Goal: Use online tool/utility: Utilize a website feature to perform a specific function

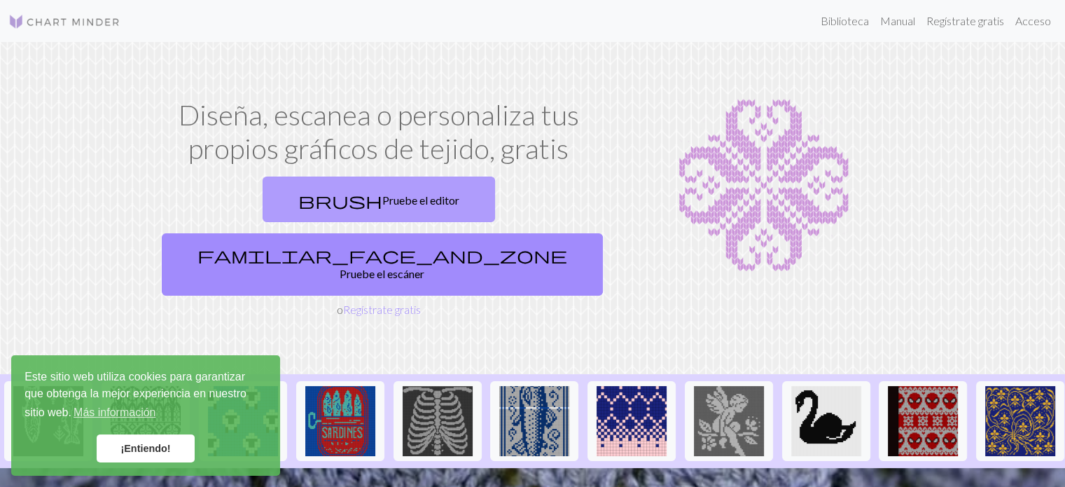
click at [382, 201] on font "Pruebe el editor" at bounding box center [420, 199] width 77 height 13
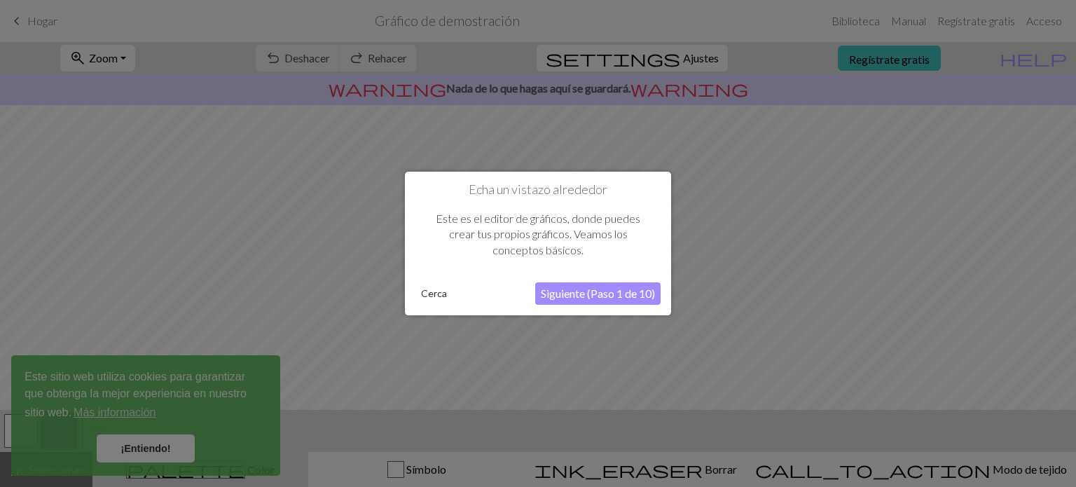
click at [571, 307] on div "Echa un vistazo alrededor Este es el editor de gráficos, donde puedes crear tus…" at bounding box center [538, 244] width 266 height 144
click at [572, 296] on font "Siguiente (Paso 1 de 10)" at bounding box center [598, 292] width 114 height 13
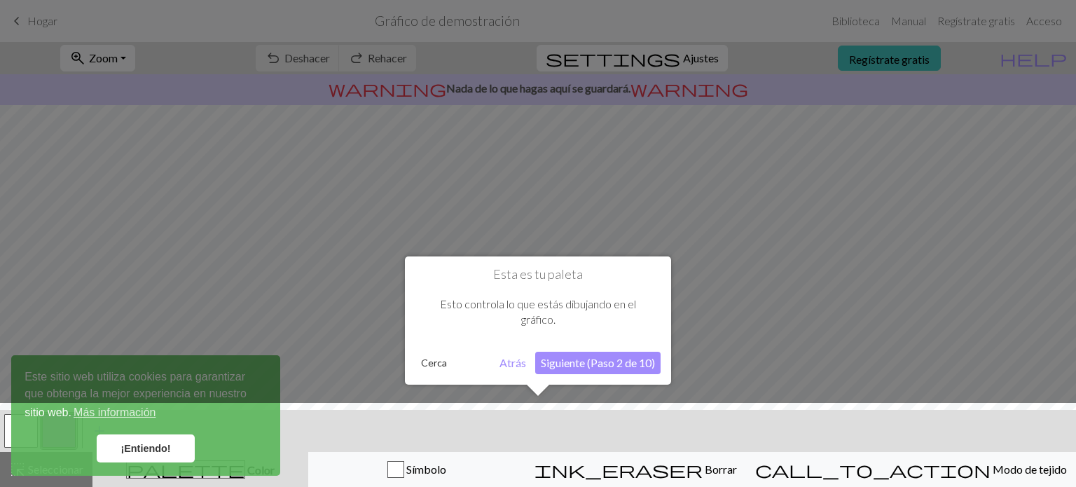
click at [568, 361] on font "Siguiente (Paso 2 de 10)" at bounding box center [598, 362] width 114 height 13
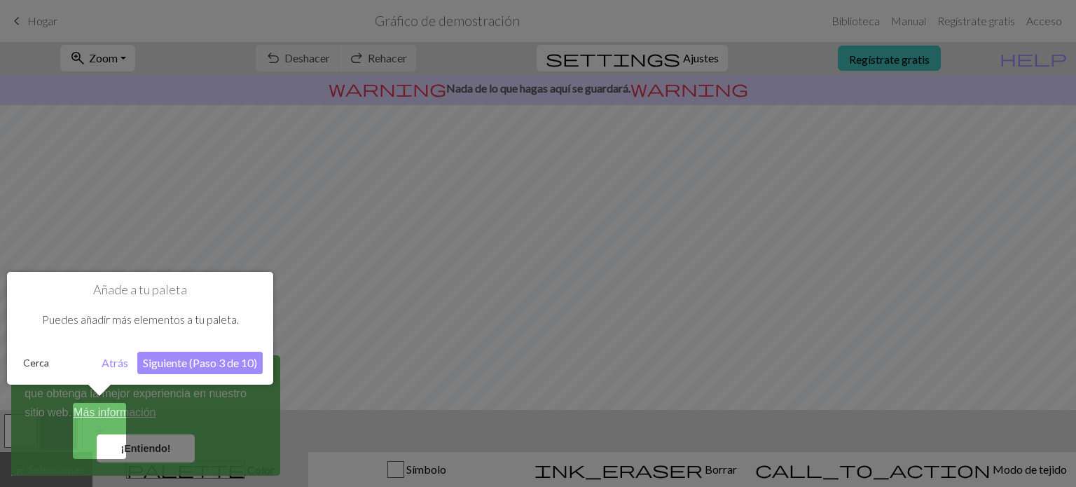
click at [214, 363] on font "Siguiente (Paso 3 de 10)" at bounding box center [200, 362] width 114 height 13
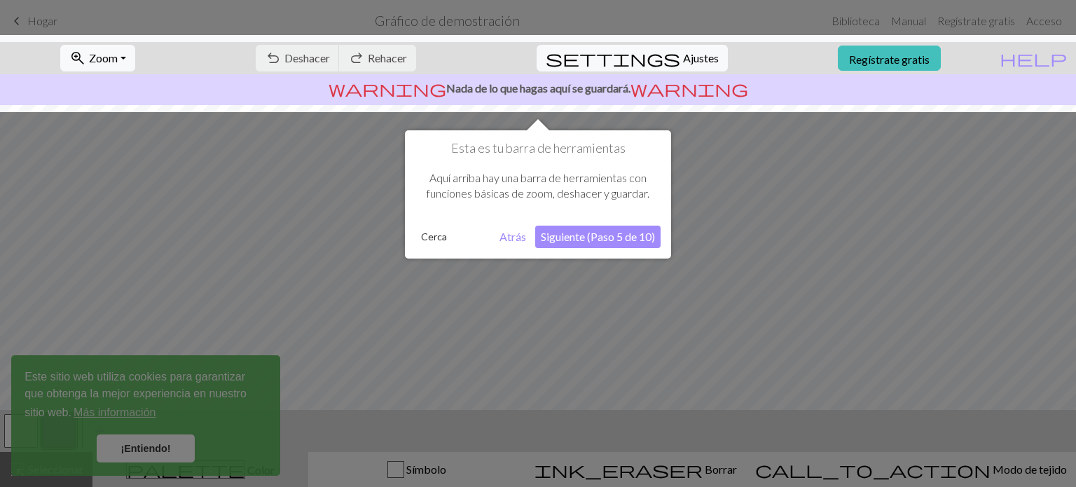
click at [632, 240] on font "Siguiente (Paso 5 de 10)" at bounding box center [598, 236] width 114 height 13
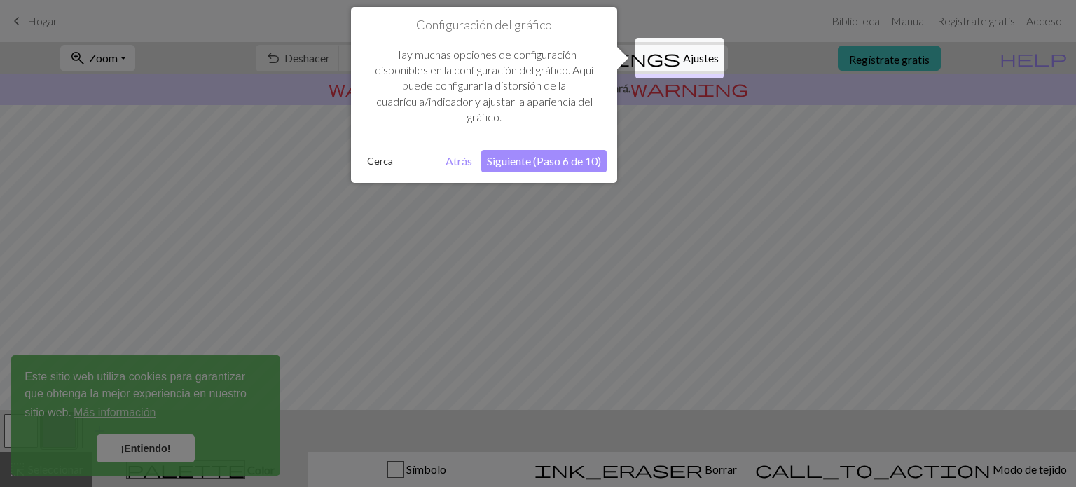
click at [560, 151] on button "Siguiente (Paso 6 de 10)" at bounding box center [543, 161] width 125 height 22
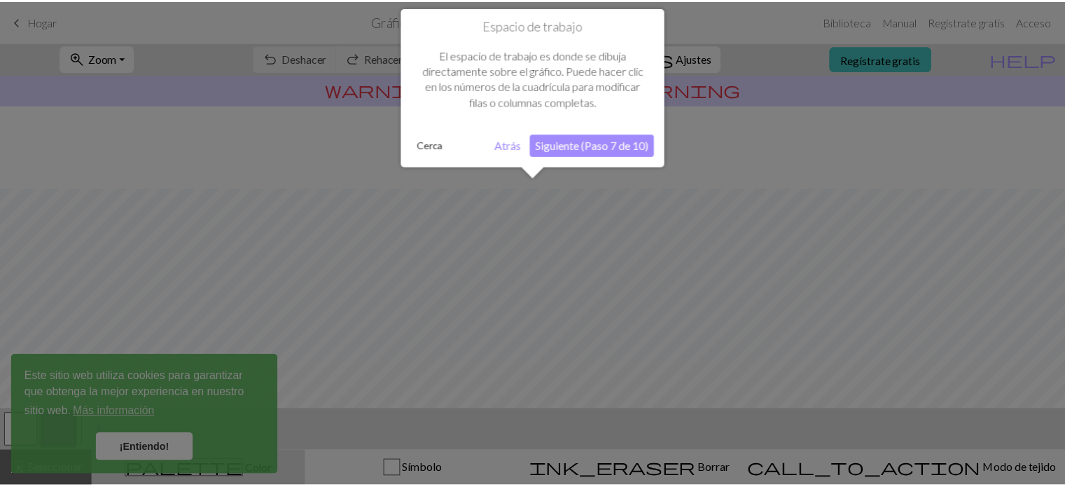
scroll to position [83, 0]
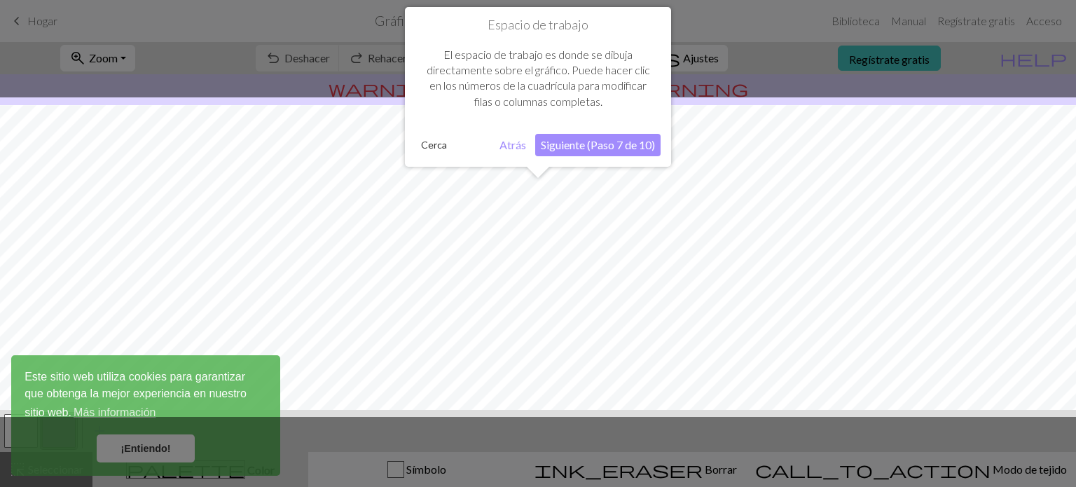
click at [629, 144] on font "Siguiente (Paso 7 de 10)" at bounding box center [598, 144] width 114 height 13
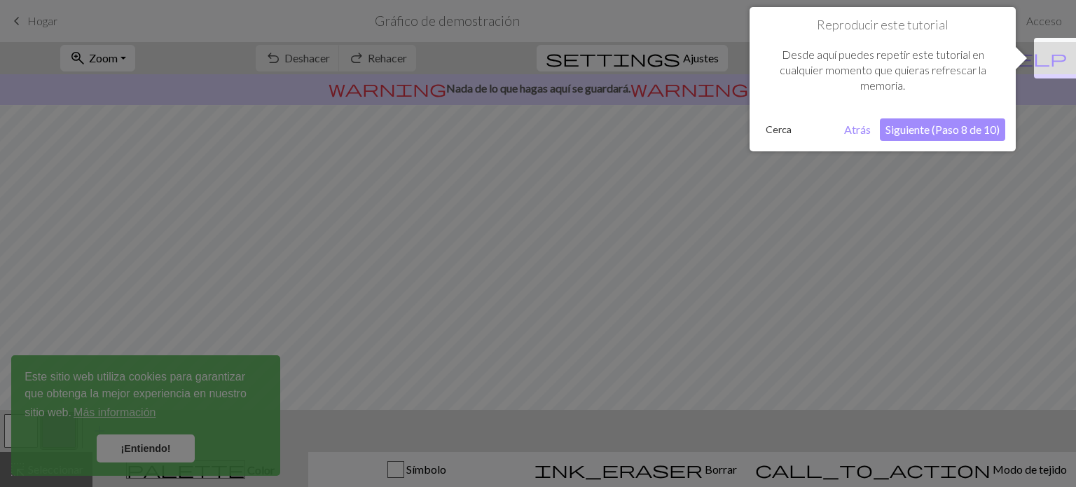
click at [940, 123] on font "Siguiente (Paso 8 de 10)" at bounding box center [942, 129] width 114 height 13
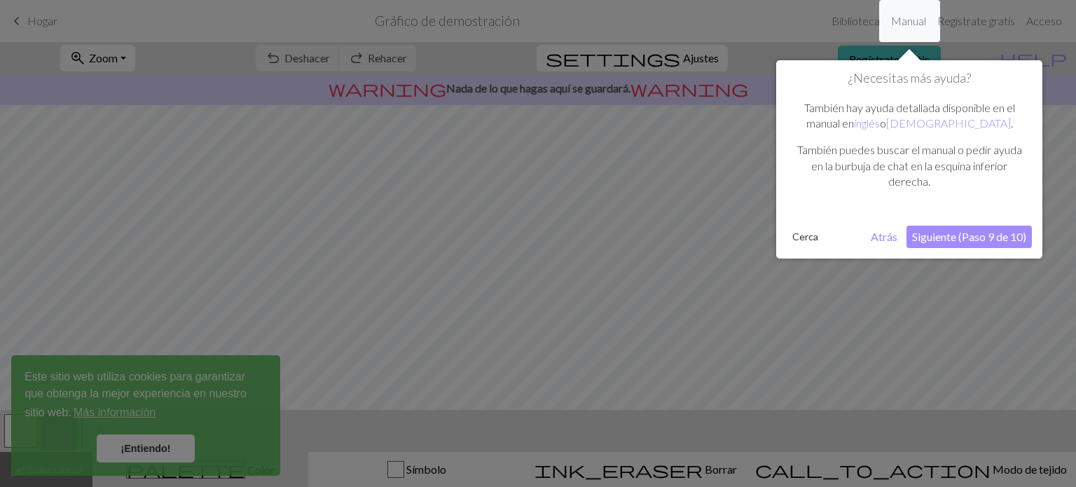
click at [938, 236] on font "Siguiente (Paso 9 de 10)" at bounding box center [969, 236] width 114 height 13
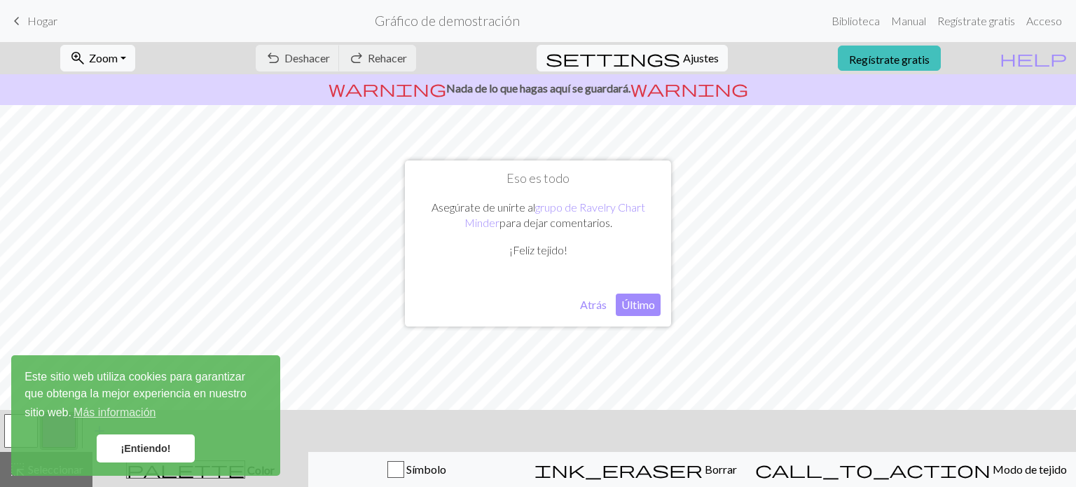
click at [630, 303] on font "Último" at bounding box center [638, 304] width 34 height 13
click at [1045, 16] on font "Acceso" at bounding box center [1044, 20] width 36 height 13
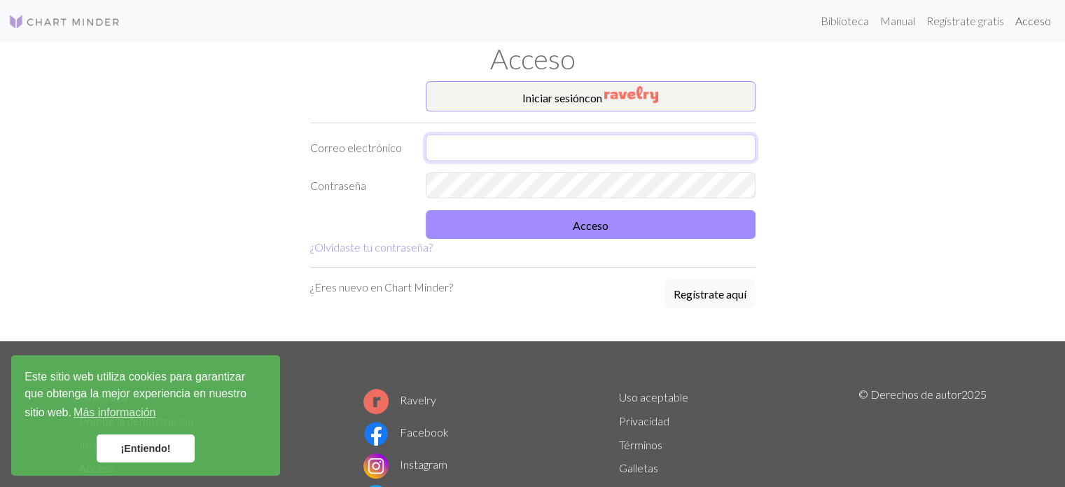
type input "camiivillarroel12@gmail.com"
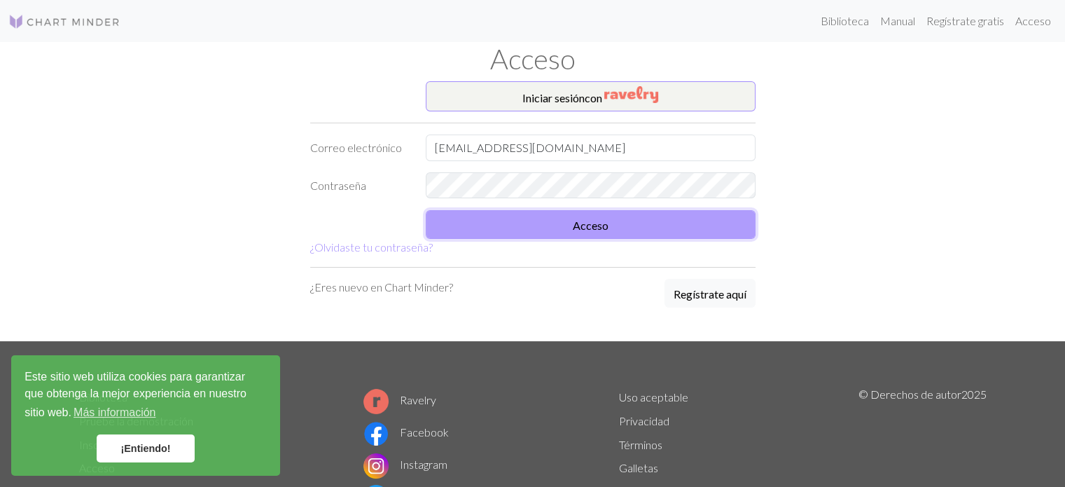
click at [557, 234] on button "Acceso" at bounding box center [591, 224] width 330 height 29
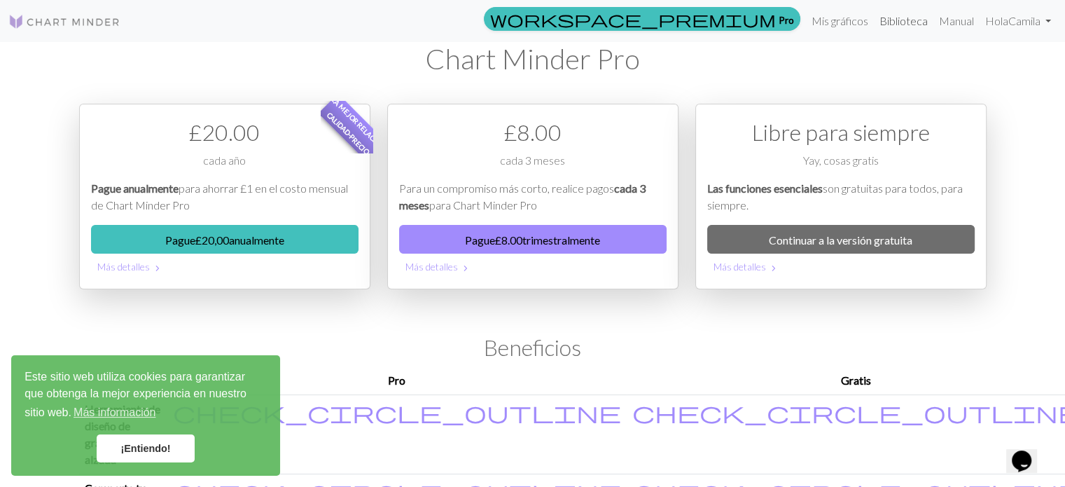
click at [901, 16] on font "Biblioteca" at bounding box center [904, 20] width 48 height 13
click at [153, 440] on link "¡Entiendo!" at bounding box center [146, 448] width 98 height 28
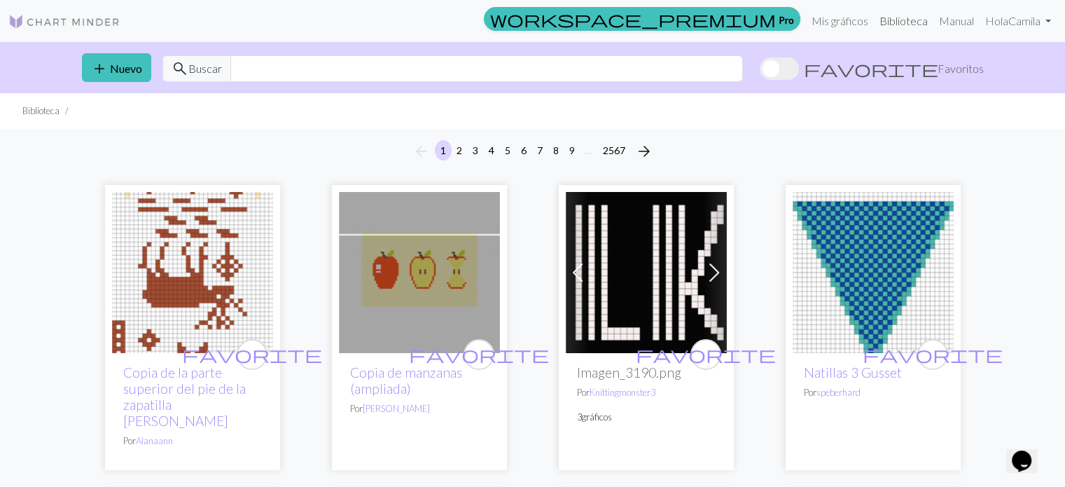
click at [897, 29] on link "Biblioteca" at bounding box center [904, 21] width 60 height 28
click at [831, 30] on link "Mis gráficos" at bounding box center [840, 21] width 68 height 28
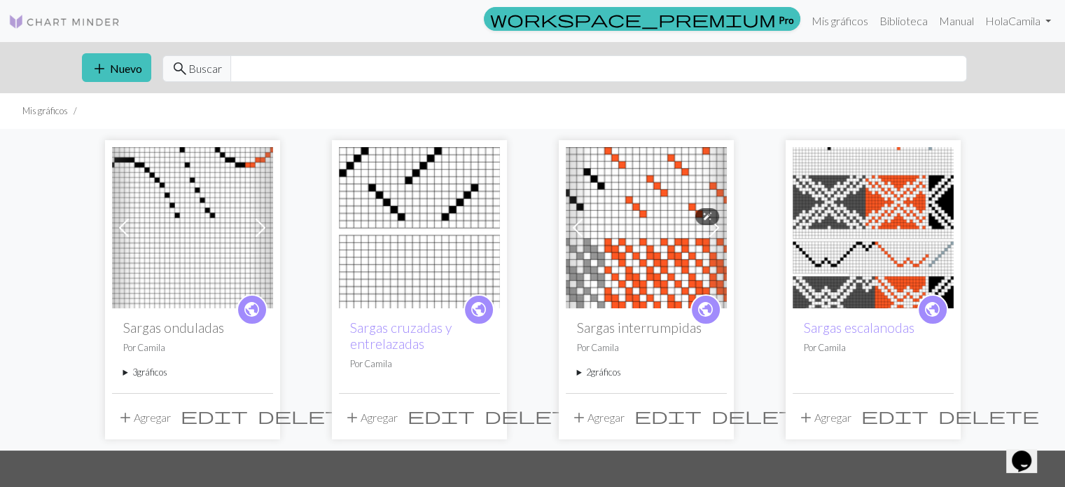
click at [665, 182] on img at bounding box center [646, 227] width 161 height 161
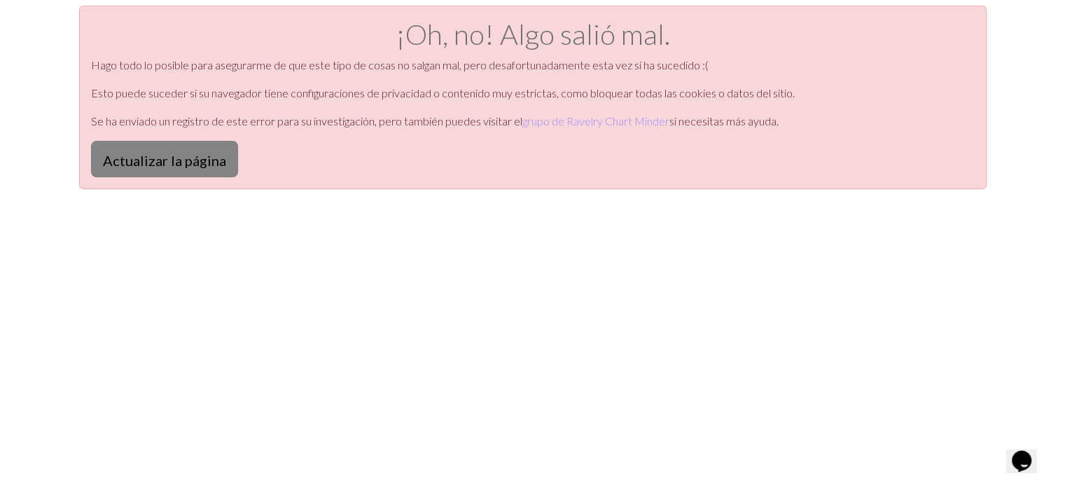
click at [139, 172] on button "Actualizar la página" at bounding box center [164, 159] width 147 height 36
